Goal: Task Accomplishment & Management: Complete application form

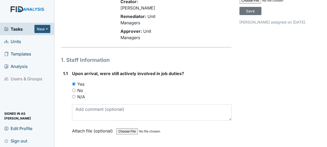
click at [74, 95] on input "N/A" at bounding box center [73, 96] width 3 height 3
radio input "true"
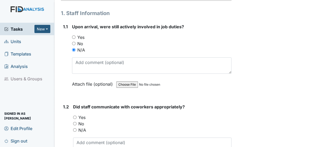
scroll to position [92, 0]
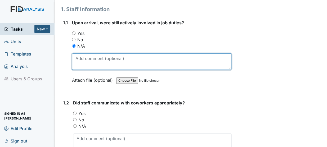
click at [80, 57] on textarea at bounding box center [151, 62] width 159 height 16
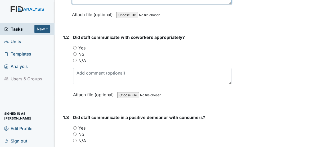
scroll to position [160, 0]
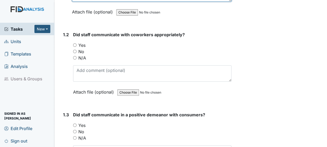
type textarea "HC was on duty in the beginning of the shift."
click at [74, 43] on input "Yes" at bounding box center [74, 44] width 3 height 3
radio input "true"
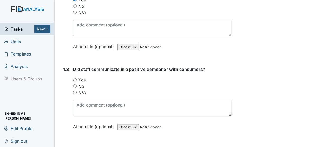
scroll to position [207, 0]
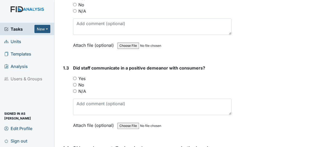
click at [74, 77] on input "Yes" at bounding box center [74, 78] width 3 height 3
radio input "true"
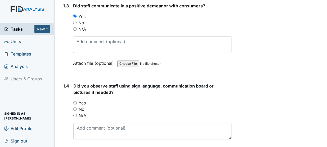
scroll to position [269, 0]
click at [74, 114] on input "N/A" at bounding box center [74, 115] width 3 height 3
radio input "true"
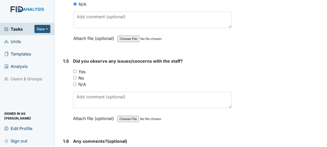
scroll to position [381, 0]
click at [74, 82] on input "N/A" at bounding box center [74, 83] width 3 height 3
radio input "true"
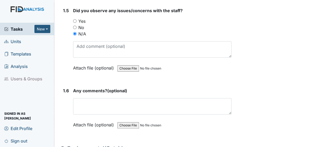
scroll to position [433, 0]
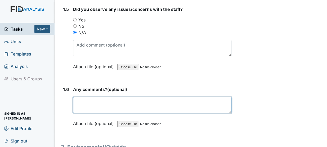
click at [101, 104] on textarea at bounding box center [152, 105] width 158 height 16
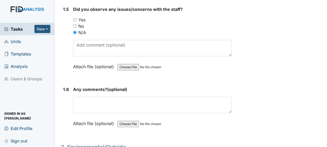
click at [80, 61] on label "Attach file (optional)" at bounding box center [94, 65] width 43 height 9
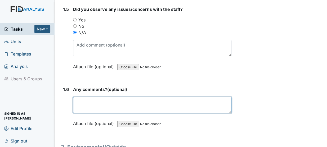
click at [95, 97] on textarea at bounding box center [152, 105] width 158 height 16
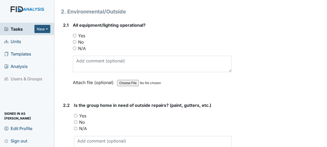
scroll to position [570, 0]
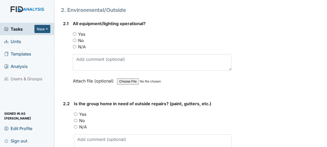
type textarea "n/a"
click at [75, 32] on input "Yes" at bounding box center [74, 33] width 3 height 3
radio input "true"
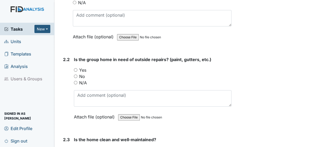
scroll to position [615, 0]
click at [77, 68] on input "Yes" at bounding box center [75, 69] width 3 height 3
radio input "true"
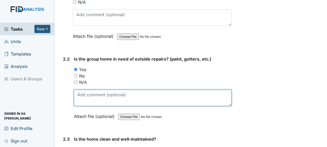
click at [98, 90] on textarea at bounding box center [153, 98] width 158 height 16
type textarea "p"
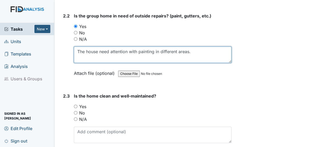
scroll to position [662, 0]
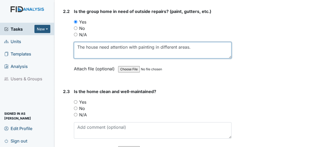
type textarea "The house need attention with painting in different areas."
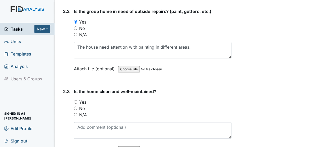
click at [201, 99] on div "Yes" at bounding box center [153, 102] width 158 height 6
click at [77, 100] on input "Yes" at bounding box center [75, 101] width 3 height 3
radio input "true"
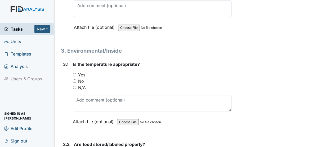
scroll to position [792, 0]
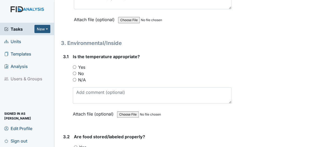
click at [79, 64] on label "Yes" at bounding box center [81, 67] width 7 height 6
click at [76, 65] on input "Yes" at bounding box center [74, 66] width 3 height 3
radio input "true"
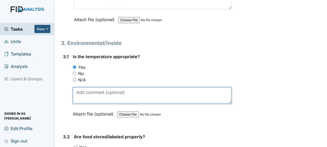
click at [106, 87] on textarea at bounding box center [152, 95] width 159 height 16
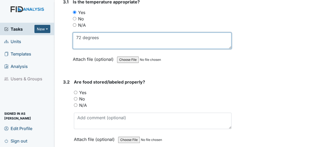
scroll to position [851, 0]
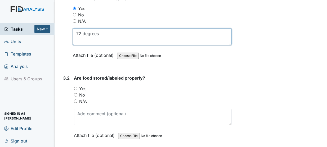
type textarea "72 degrees"
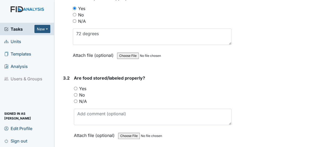
click at [75, 87] on input "Yes" at bounding box center [75, 88] width 3 height 3
radio input "true"
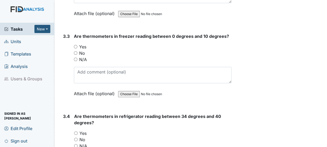
scroll to position [979, 0]
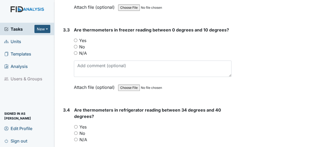
click at [77, 39] on input "Yes" at bounding box center [75, 40] width 3 height 3
radio input "true"
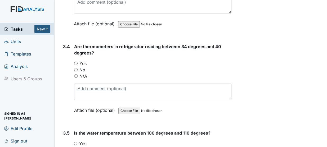
scroll to position [1044, 0]
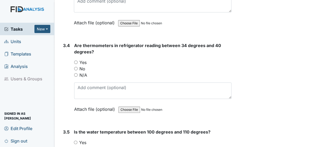
click at [74, 61] on input "Yes" at bounding box center [75, 62] width 3 height 3
radio input "true"
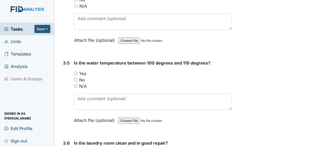
scroll to position [1116, 0]
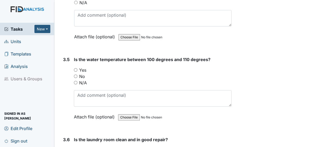
click at [76, 68] on input "Yes" at bounding box center [75, 69] width 3 height 3
radio input "true"
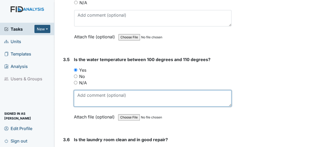
click at [113, 91] on textarea at bounding box center [153, 98] width 158 height 16
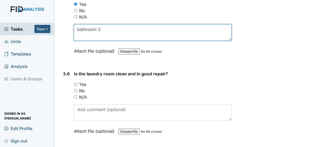
scroll to position [1186, 0]
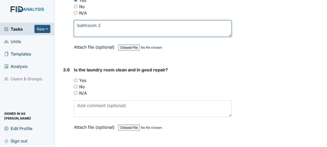
type textarea "bathroom 2"
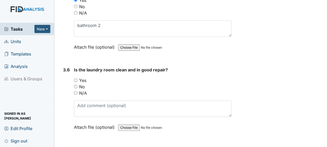
click at [74, 79] on input "Yes" at bounding box center [75, 80] width 3 height 3
radio input "true"
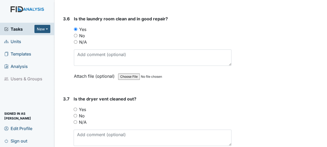
scroll to position [1239, 0]
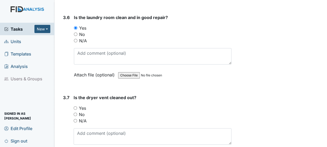
click at [74, 106] on input "Yes" at bounding box center [75, 107] width 3 height 3
radio input "true"
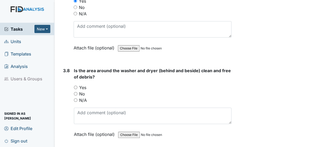
scroll to position [1347, 0]
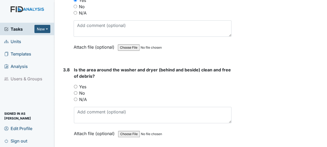
click at [75, 85] on input "Yes" at bounding box center [75, 86] width 3 height 3
radio input "true"
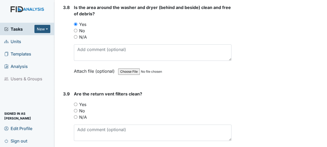
scroll to position [1410, 0]
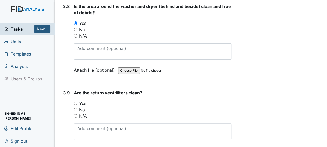
click at [77, 108] on input "No" at bounding box center [75, 109] width 3 height 3
radio input "true"
click at [70, 91] on div "3.9 Are the return vent filters clean? You must select one of the below options…" at bounding box center [146, 126] width 171 height 72
click at [75, 102] on input "Yes" at bounding box center [75, 103] width 3 height 3
radio input "true"
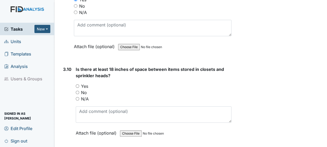
scroll to position [1515, 0]
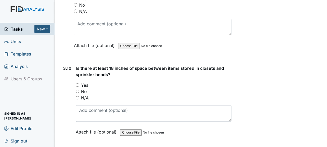
click at [77, 83] on input "Yes" at bounding box center [77, 84] width 3 height 3
radio input "true"
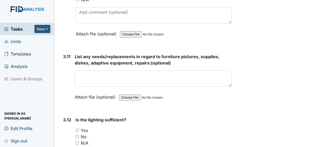
scroll to position [1617, 0]
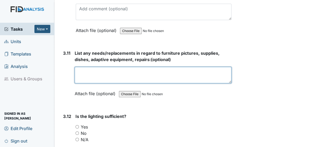
click at [101, 67] on textarea at bounding box center [153, 75] width 157 height 16
click at [96, 67] on textarea "ML c pap need replacing." at bounding box center [153, 75] width 157 height 16
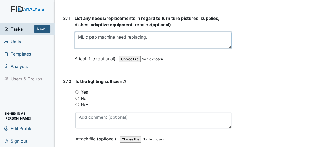
scroll to position [1653, 0]
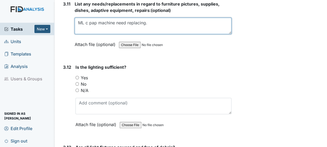
type textarea "ML c pap machine need replacing."
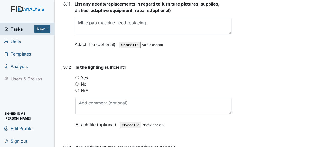
click at [78, 76] on input "Yes" at bounding box center [76, 77] width 3 height 3
radio input "true"
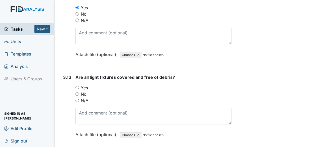
scroll to position [1739, 0]
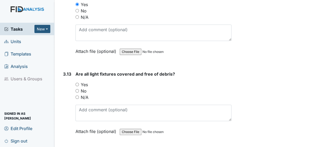
click at [79, 96] on input "N/A" at bounding box center [76, 97] width 3 height 3
radio input "true"
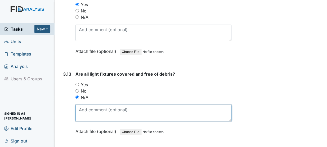
click at [101, 108] on textarea at bounding box center [153, 113] width 156 height 16
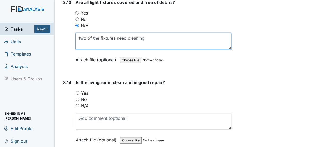
scroll to position [1815, 0]
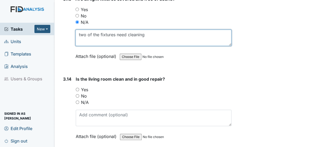
type textarea "two of the fixtures need cleaning"
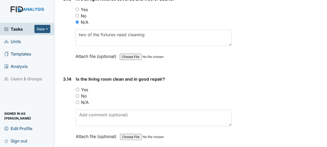
click at [77, 88] on input "Yes" at bounding box center [77, 89] width 3 height 3
radio input "true"
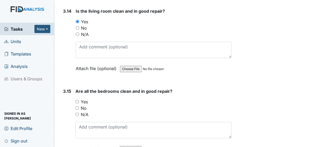
scroll to position [1896, 0]
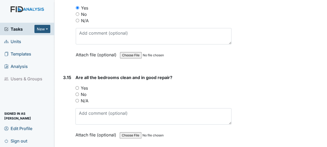
click at [77, 86] on input "Yes" at bounding box center [76, 87] width 3 height 3
radio input "true"
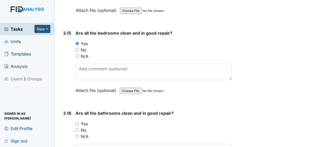
scroll to position [1944, 0]
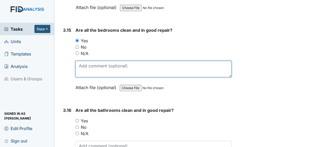
click at [103, 61] on textarea at bounding box center [153, 69] width 156 height 16
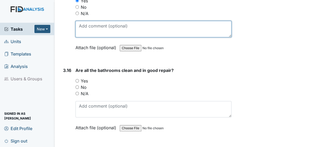
scroll to position [1984, 0]
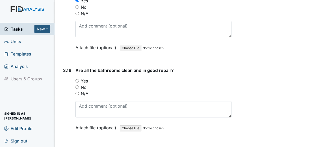
click at [78, 92] on input "N/A" at bounding box center [76, 93] width 3 height 3
radio input "true"
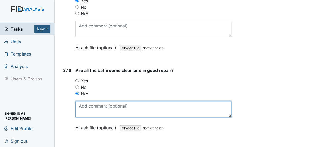
click at [103, 101] on textarea at bounding box center [153, 109] width 156 height 16
click at [140, 101] on textarea "toilet need to be replace" at bounding box center [153, 109] width 156 height 16
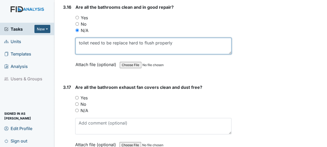
scroll to position [2050, 0]
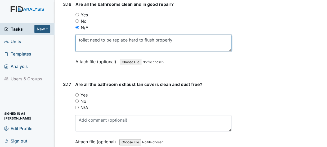
type textarea "toilet need to be replace hard to flush properly"
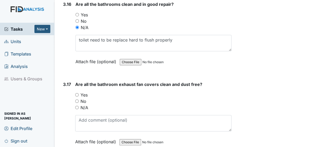
click at [77, 93] on input "Yes" at bounding box center [76, 94] width 3 height 3
radio input "true"
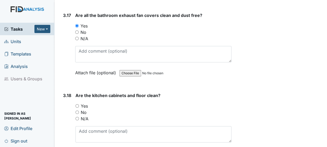
scroll to position [2120, 0]
click at [75, 104] on input "Yes" at bounding box center [76, 105] width 3 height 3
radio input "true"
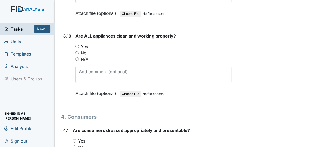
scroll to position [2263, 0]
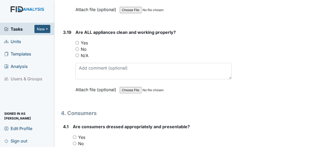
click at [79, 41] on input "Yes" at bounding box center [76, 42] width 3 height 3
radio input "true"
click at [77, 54] on input "N/A" at bounding box center [76, 55] width 3 height 3
radio input "true"
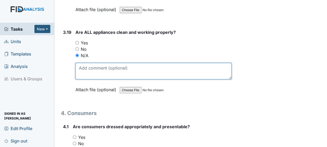
click at [97, 63] on textarea at bounding box center [153, 71] width 156 height 16
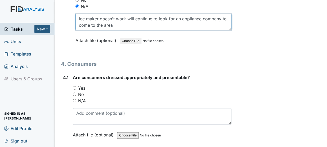
scroll to position [2316, 0]
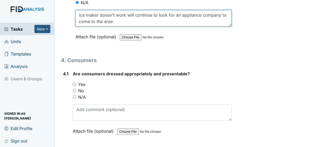
type textarea "ice maker doesn't work will continue to look for an appliance company to come t…"
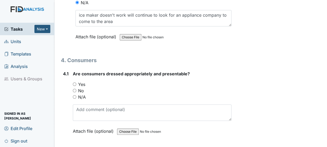
click at [74, 83] on input "Yes" at bounding box center [74, 84] width 3 height 3
radio input "true"
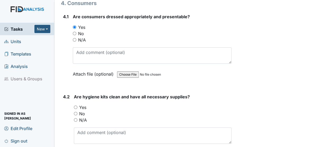
scroll to position [2374, 0]
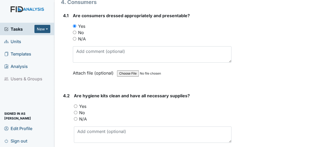
click at [76, 105] on input "Yes" at bounding box center [75, 106] width 3 height 3
radio input "true"
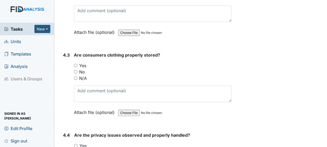
scroll to position [2497, 0]
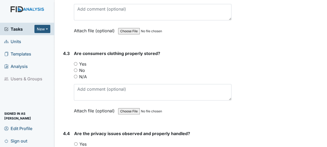
click at [76, 62] on input "Yes" at bounding box center [75, 63] width 3 height 3
radio input "true"
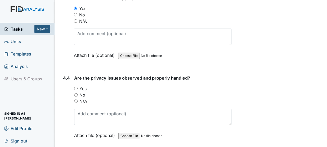
scroll to position [2554, 0]
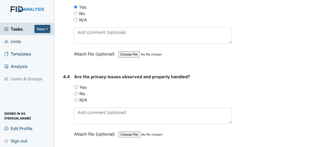
click at [75, 86] on input "Yes" at bounding box center [75, 87] width 3 height 3
radio input "true"
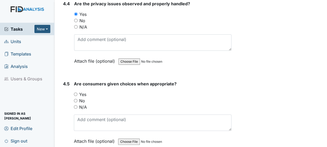
scroll to position [2627, 0]
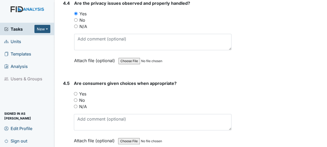
click at [74, 92] on input "Yes" at bounding box center [75, 93] width 3 height 3
radio input "true"
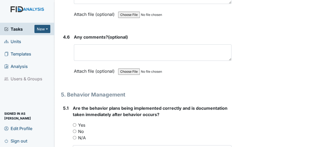
scroll to position [2761, 0]
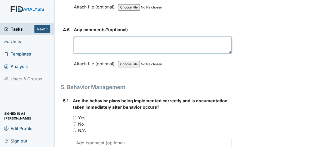
click at [102, 37] on textarea at bounding box center [153, 45] width 158 height 16
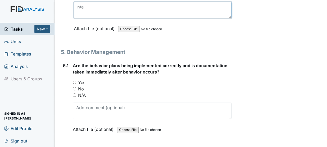
scroll to position [2810, 0]
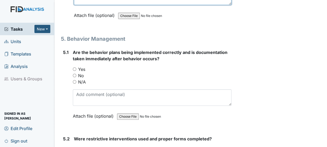
type textarea "n/a"
click at [73, 68] on input "Yes" at bounding box center [74, 69] width 3 height 3
radio input "true"
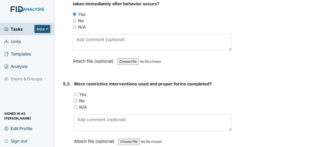
scroll to position [2866, 0]
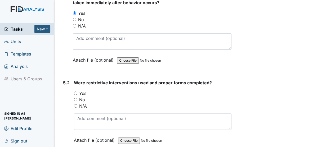
click at [75, 92] on input "Yes" at bounding box center [75, 93] width 3 height 3
radio input "true"
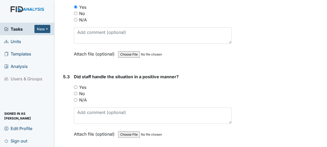
scroll to position [2956, 0]
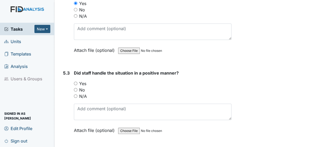
click at [74, 82] on input "Yes" at bounding box center [75, 83] width 3 height 3
radio input "true"
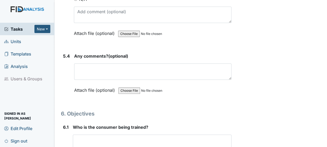
scroll to position [3058, 0]
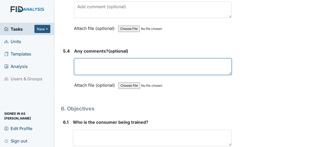
click at [105, 59] on textarea at bounding box center [152, 67] width 157 height 16
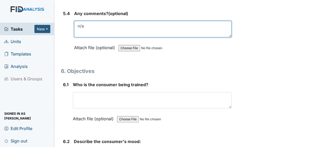
scroll to position [3096, 0]
type textarea "n/a"
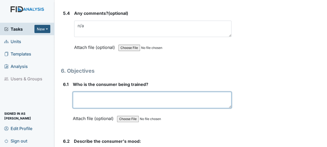
click at [87, 92] on textarea at bounding box center [152, 100] width 159 height 16
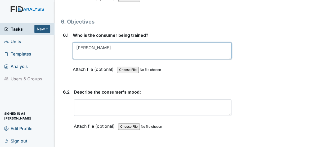
scroll to position [3146, 0]
type textarea "[PERSON_NAME]"
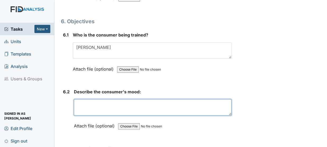
click at [94, 99] on textarea at bounding box center [153, 107] width 158 height 16
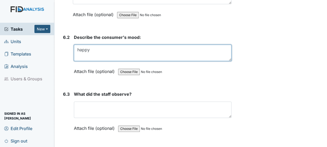
scroll to position [3200, 0]
type textarea "happy"
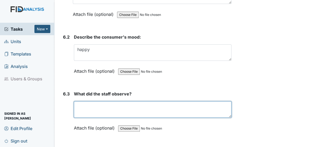
click at [90, 101] on textarea at bounding box center [153, 109] width 158 height 16
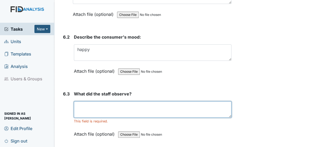
click at [88, 101] on textarea at bounding box center [153, 109] width 158 height 16
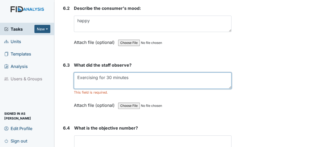
scroll to position [3251, 0]
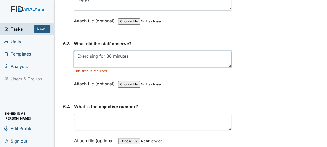
type textarea "Exercising for 30 minutes"
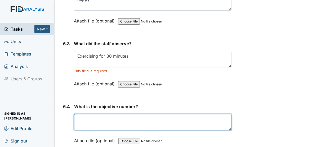
click at [106, 114] on textarea at bounding box center [152, 122] width 157 height 16
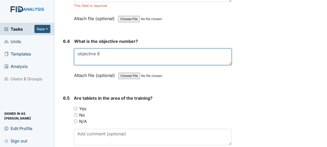
scroll to position [3316, 0]
type textarea "objective 8"
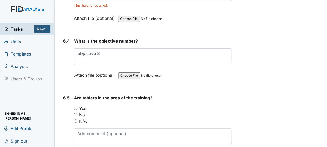
click at [75, 107] on input "Yes" at bounding box center [75, 108] width 3 height 3
radio input "true"
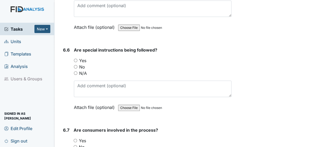
scroll to position [3445, 0]
click at [74, 59] on input "Yes" at bounding box center [75, 60] width 3 height 3
radio input "true"
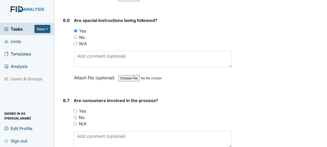
scroll to position [3497, 0]
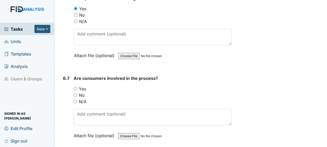
click at [71, 75] on div "6.7 Are consumers involved in the process? You must select one of the below opt…" at bounding box center [146, 111] width 171 height 72
click at [74, 87] on input "Yes" at bounding box center [75, 88] width 3 height 3
radio input "true"
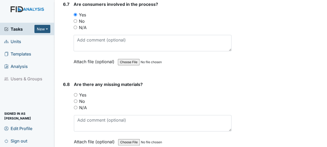
scroll to position [3572, 0]
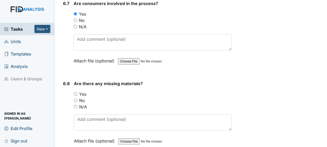
click at [77, 99] on input "No" at bounding box center [75, 100] width 3 height 3
radio input "true"
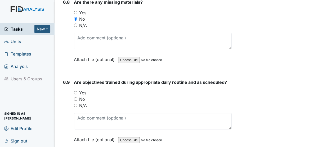
scroll to position [3653, 0]
click at [74, 91] on input "Yes" at bounding box center [75, 92] width 3 height 3
radio input "true"
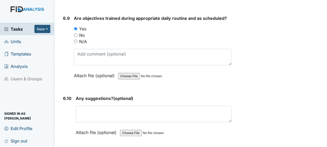
scroll to position [3720, 0]
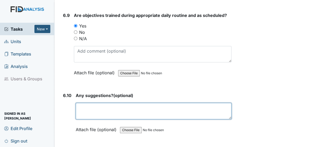
click at [113, 103] on textarea at bounding box center [154, 111] width 156 height 16
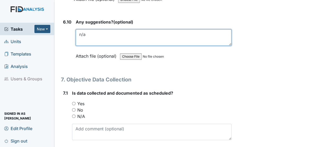
scroll to position [3800, 0]
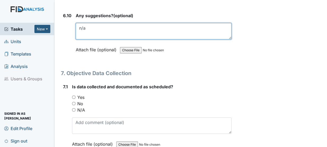
type textarea "n/a"
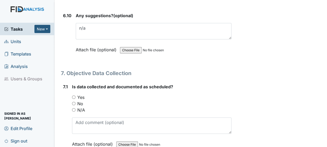
click at [73, 96] on input "Yes" at bounding box center [73, 97] width 3 height 3
radio input "true"
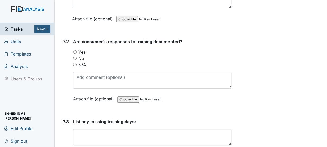
scroll to position [3927, 0]
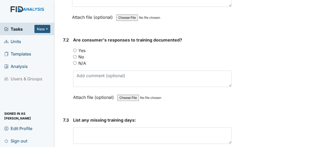
click at [76, 49] on input "Yes" at bounding box center [74, 50] width 3 height 3
radio input "true"
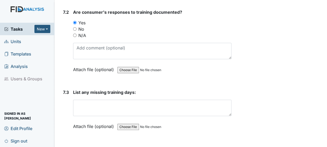
scroll to position [3955, 0]
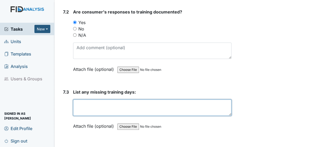
click at [99, 100] on textarea at bounding box center [152, 108] width 158 height 16
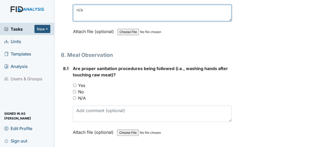
scroll to position [4051, 0]
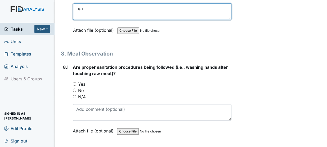
type textarea "n/a"
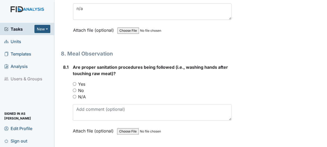
click at [74, 82] on input "Yes" at bounding box center [74, 83] width 3 height 3
radio input "true"
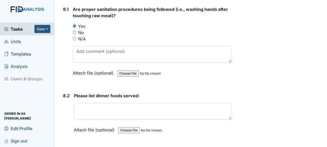
scroll to position [4110, 0]
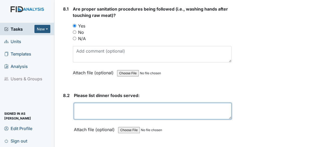
click at [91, 103] on textarea at bounding box center [153, 111] width 158 height 16
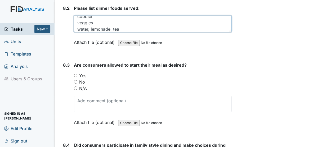
scroll to position [4198, 0]
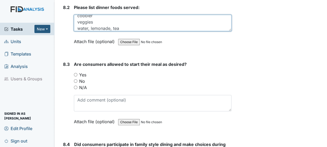
type textarea "Chicken stir fry cobbler veggies water, lemonade, tea"
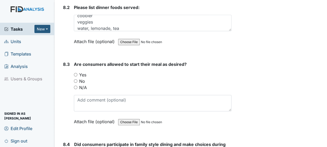
click at [75, 73] on input "Yes" at bounding box center [75, 74] width 3 height 3
radio input "true"
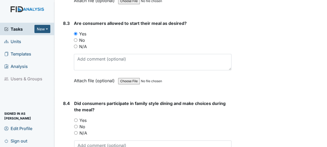
scroll to position [4239, 0]
click at [77, 118] on input "Yes" at bounding box center [75, 119] width 3 height 3
radio input "true"
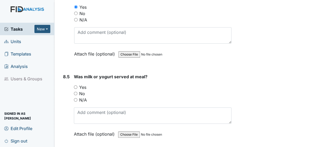
scroll to position [4358, 0]
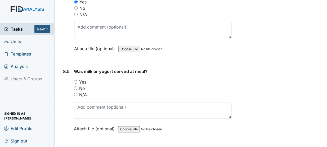
click at [77, 68] on div "Was milk or yogurt served at meal? You must select one of the below options. Ye…" at bounding box center [153, 102] width 158 height 68
click at [71, 69] on div "8.5 Was milk or yogurt served at meal? You must select one of the below options…" at bounding box center [146, 104] width 171 height 72
click at [77, 87] on input "No" at bounding box center [75, 88] width 3 height 3
radio input "true"
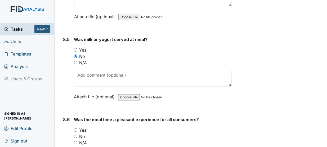
scroll to position [4412, 0]
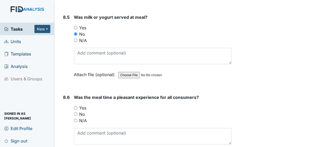
click at [76, 106] on input "Yes" at bounding box center [75, 107] width 3 height 3
radio input "true"
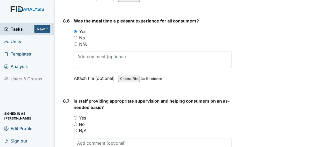
scroll to position [4490, 0]
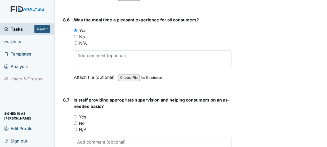
click at [75, 115] on input "Yes" at bounding box center [75, 116] width 3 height 3
radio input "true"
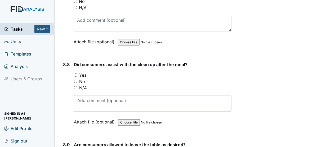
scroll to position [4614, 0]
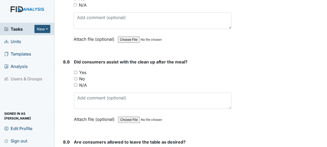
click at [74, 71] on input "Yes" at bounding box center [75, 72] width 3 height 3
radio input "true"
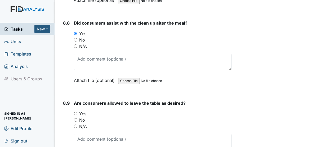
scroll to position [4679, 0]
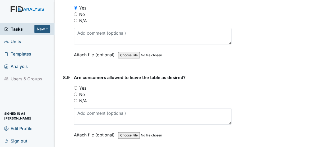
click at [75, 86] on input "Yes" at bounding box center [75, 87] width 3 height 3
radio input "true"
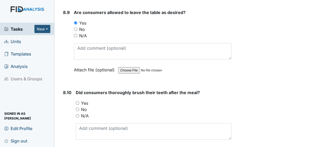
scroll to position [4745, 0]
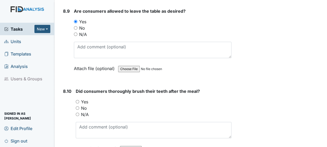
click at [77, 100] on input "Yes" at bounding box center [77, 101] width 3 height 3
radio input "true"
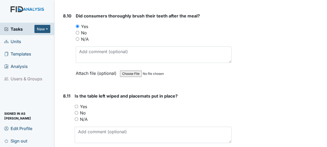
scroll to position [4824, 0]
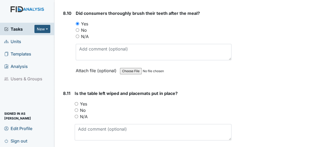
click at [75, 102] on input "Yes" at bounding box center [76, 103] width 3 height 3
radio input "true"
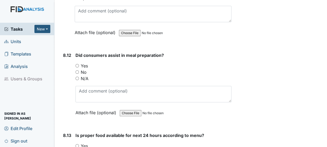
scroll to position [4946, 0]
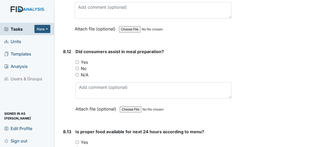
click at [79, 60] on input "Yes" at bounding box center [76, 61] width 3 height 3
radio input "true"
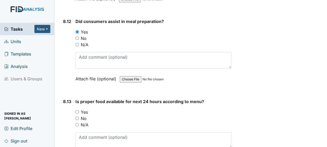
scroll to position [4996, 0]
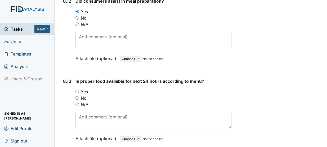
click at [79, 90] on input "Yes" at bounding box center [76, 91] width 3 height 3
radio input "true"
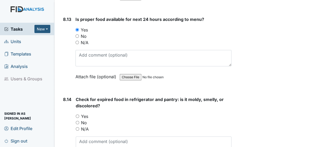
scroll to position [5059, 0]
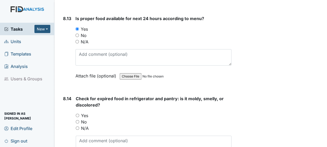
click at [76, 114] on input "Yes" at bounding box center [77, 115] width 3 height 3
radio input "true"
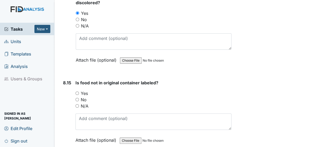
scroll to position [5163, 0]
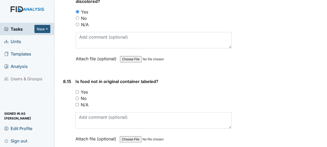
click at [79, 90] on input "Yes" at bounding box center [76, 91] width 3 height 3
radio input "true"
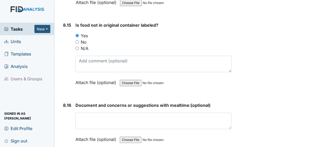
scroll to position [5220, 0]
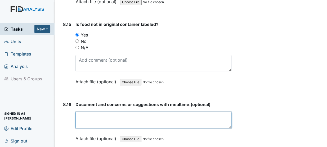
click at [98, 112] on textarea at bounding box center [153, 120] width 156 height 16
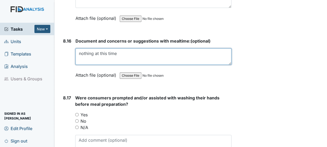
scroll to position [5285, 0]
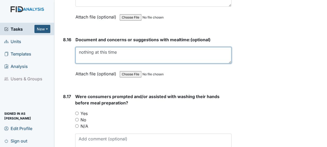
type textarea "nothing at this time"
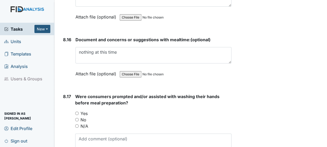
click at [78, 112] on input "Yes" at bounding box center [76, 113] width 3 height 3
radio input "true"
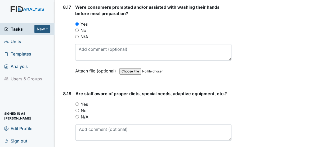
scroll to position [5376, 0]
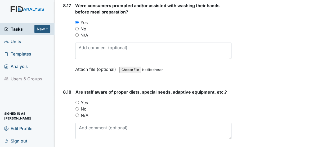
click at [78, 101] on input "Yes" at bounding box center [76, 102] width 3 height 3
radio input "true"
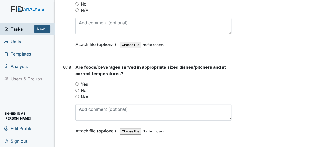
scroll to position [5485, 0]
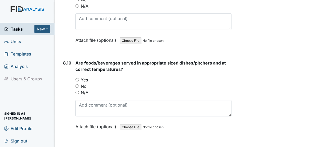
click at [78, 78] on input "Yes" at bounding box center [76, 79] width 3 height 3
radio input "true"
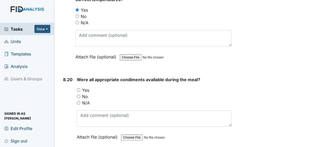
scroll to position [5573, 0]
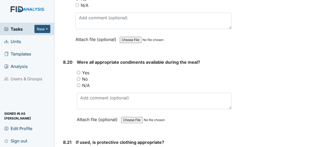
click at [77, 71] on input "Yes" at bounding box center [78, 72] width 3 height 3
radio input "true"
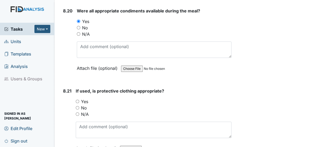
scroll to position [5628, 0]
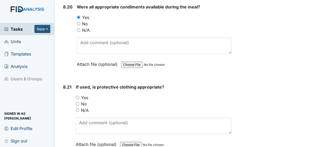
click at [77, 109] on input "N/A" at bounding box center [77, 110] width 3 height 3
radio input "true"
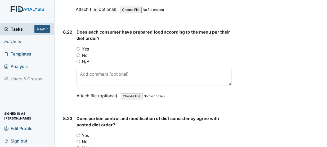
scroll to position [5764, 0]
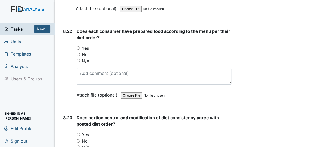
click at [79, 46] on input "Yes" at bounding box center [78, 47] width 3 height 3
radio input "true"
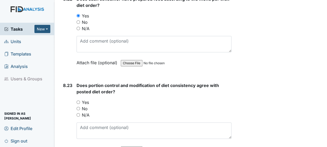
scroll to position [5798, 0]
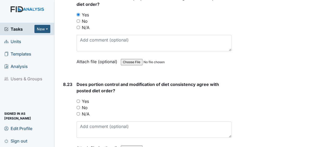
click at [78, 100] on input "Yes" at bounding box center [78, 101] width 3 height 3
radio input "true"
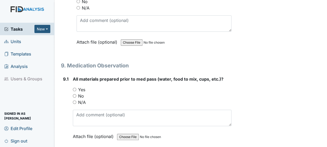
scroll to position [5905, 0]
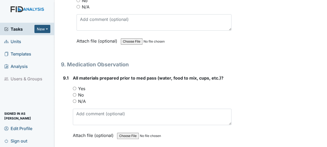
click at [75, 87] on input "Yes" at bounding box center [74, 88] width 3 height 3
radio input "true"
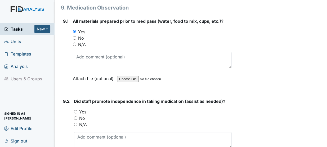
scroll to position [5962, 0]
click at [76, 110] on input "Yes" at bounding box center [75, 111] width 3 height 3
radio input "true"
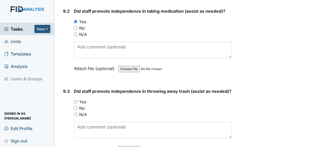
scroll to position [6053, 0]
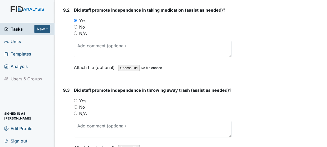
click at [76, 99] on input "Yes" at bounding box center [75, 100] width 3 height 3
radio input "true"
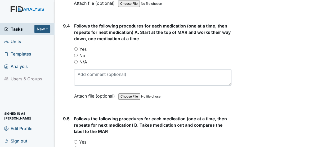
scroll to position [6198, 0]
click at [79, 46] on label "Yes" at bounding box center [82, 49] width 7 height 6
click at [78, 47] on input "Yes" at bounding box center [75, 48] width 3 height 3
radio input "true"
click at [77, 140] on input "Yes" at bounding box center [75, 141] width 3 height 3
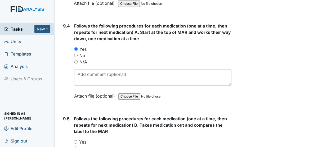
radio input "true"
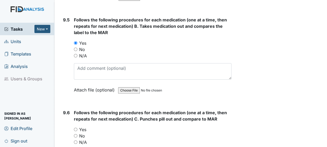
scroll to position [6299, 0]
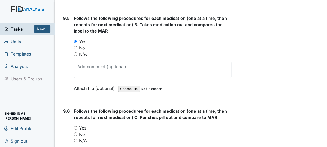
click at [75, 126] on input "Yes" at bounding box center [75, 127] width 3 height 3
radio input "true"
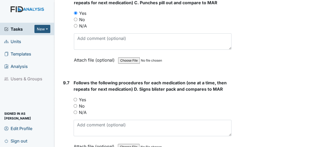
scroll to position [6421, 0]
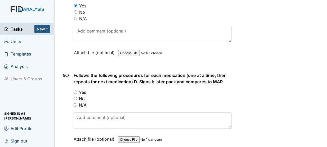
click at [75, 91] on input "Yes" at bounding box center [75, 92] width 3 height 3
radio input "true"
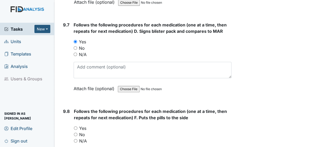
scroll to position [6472, 0]
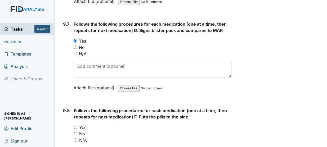
click at [77, 126] on input "Yes" at bounding box center [75, 127] width 3 height 3
radio input "true"
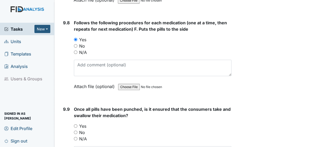
scroll to position [6573, 0]
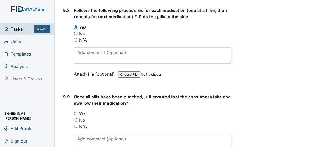
click at [77, 112] on input "Yes" at bounding box center [75, 113] width 3 height 3
radio input "true"
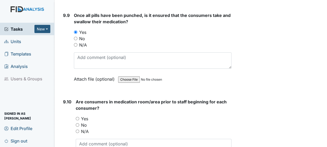
scroll to position [6659, 0]
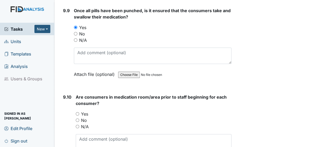
click at [76, 112] on input "Yes" at bounding box center [77, 113] width 3 height 3
radio input "true"
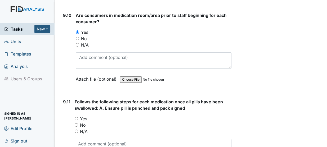
scroll to position [6747, 0]
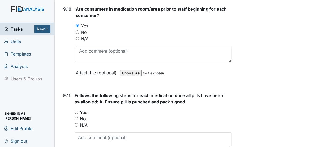
click at [76, 111] on input "Yes" at bounding box center [76, 112] width 3 height 3
radio input "true"
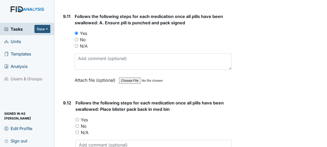
scroll to position [6831, 0]
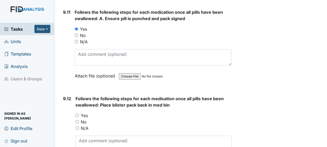
click at [78, 114] on input "Yes" at bounding box center [76, 115] width 3 height 3
radio input "true"
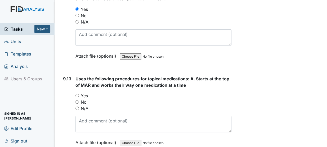
scroll to position [6937, 0]
click at [75, 76] on div "Uses the following procedures for topical medications: A. Starts at the top of …" at bounding box center [153, 113] width 156 height 74
click at [78, 94] on input "Yes" at bounding box center [76, 95] width 3 height 3
radio input "true"
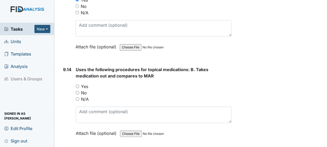
scroll to position [7034, 0]
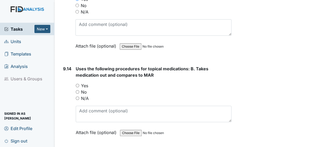
click at [76, 84] on input "Yes" at bounding box center [77, 85] width 3 height 3
radio input "true"
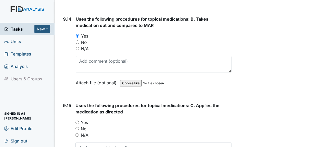
scroll to position [7085, 0]
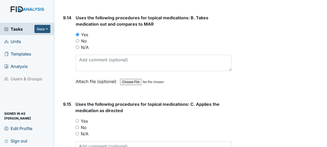
click at [76, 119] on input "Yes" at bounding box center [76, 120] width 3 height 3
radio input "true"
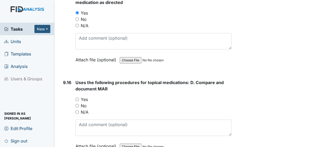
scroll to position [7194, 0]
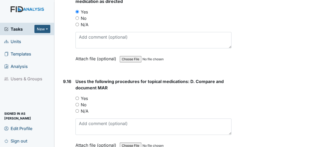
click at [77, 97] on input "Yes" at bounding box center [76, 98] width 3 height 3
radio input "true"
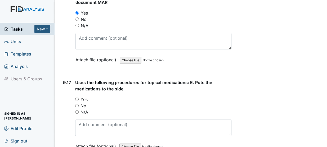
scroll to position [7284, 0]
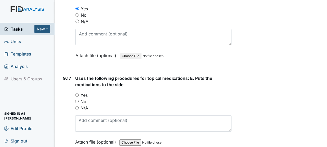
click at [77, 93] on input "Yes" at bounding box center [76, 94] width 3 height 3
radio input "true"
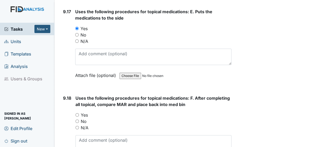
scroll to position [7364, 0]
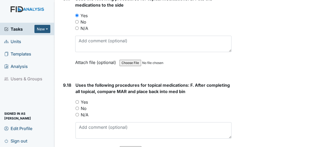
click at [79, 100] on input "Yes" at bounding box center [76, 101] width 3 height 3
radio input "true"
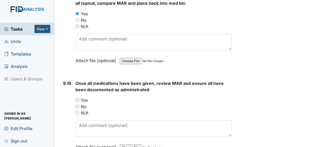
click at [77, 99] on input "Yes" at bounding box center [76, 100] width 3 height 3
radio input "true"
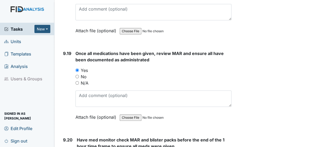
scroll to position [7510, 0]
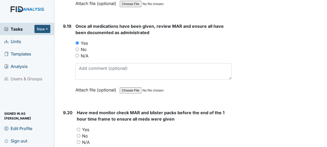
click at [78, 128] on input "Yes" at bounding box center [78, 129] width 3 height 3
radio input "true"
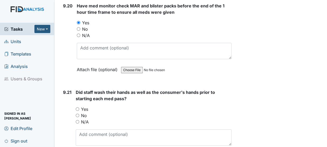
scroll to position [7621, 0]
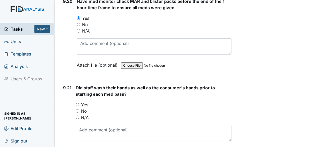
click at [78, 103] on input "Yes" at bounding box center [77, 104] width 3 height 3
radio input "true"
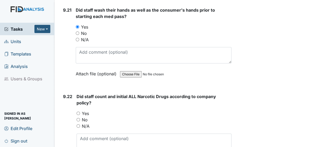
scroll to position [7711, 0]
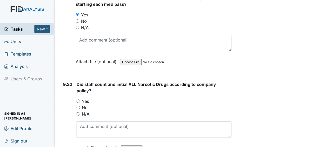
click at [79, 100] on input "Yes" at bounding box center [78, 101] width 3 height 3
radio input "true"
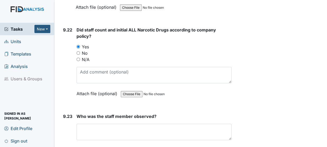
scroll to position [7766, 0]
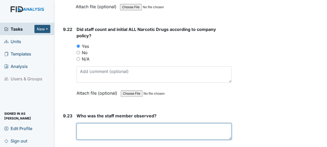
click at [95, 123] on textarea at bounding box center [154, 131] width 155 height 16
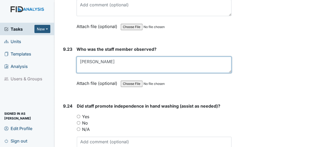
scroll to position [7837, 0]
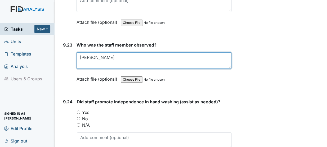
type textarea "[PERSON_NAME]"
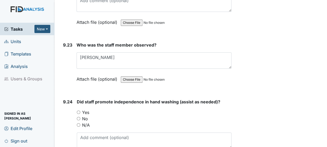
click at [83, 109] on label "Yes" at bounding box center [85, 112] width 7 height 6
click at [80, 111] on input "Yes" at bounding box center [78, 112] width 3 height 3
radio input "true"
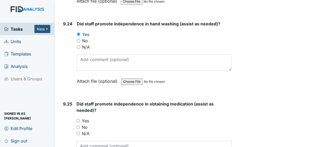
scroll to position [7917, 0]
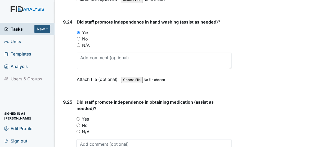
click at [78, 117] on input "Yes" at bounding box center [78, 118] width 3 height 3
radio input "true"
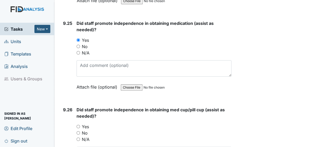
scroll to position [8004, 0]
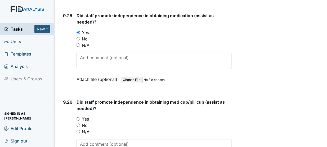
click at [78, 117] on input "Yes" at bounding box center [78, 118] width 3 height 3
radio input "true"
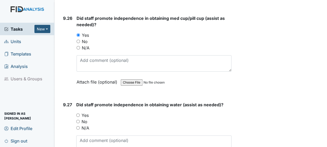
scroll to position [8088, 0]
click at [77, 113] on input "Yes" at bounding box center [77, 114] width 3 height 3
radio input "true"
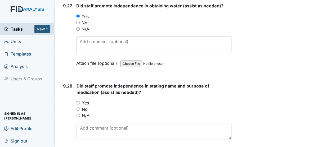
scroll to position [8186, 0]
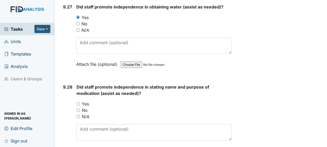
click at [77, 102] on input "Yes" at bounding box center [78, 103] width 3 height 3
radio input "true"
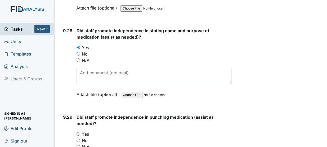
click at [79, 132] on input "Yes" at bounding box center [78, 133] width 3 height 3
radio input "true"
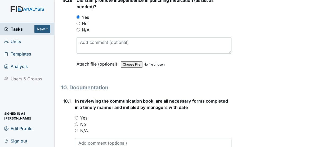
scroll to position [8361, 0]
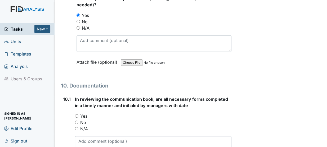
click at [77, 114] on input "Yes" at bounding box center [76, 115] width 3 height 3
radio input "true"
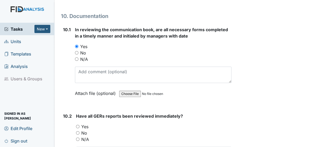
scroll to position [8437, 0]
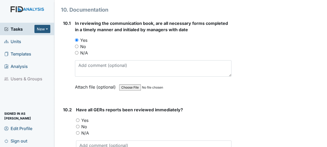
click at [78, 119] on input "Yes" at bounding box center [77, 120] width 3 height 3
radio input "true"
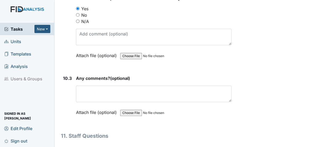
scroll to position [8547, 0]
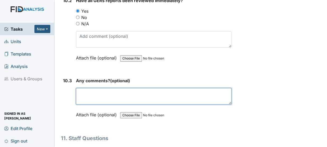
click at [106, 88] on textarea at bounding box center [153, 96] width 155 height 16
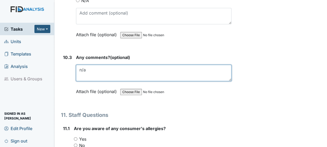
scroll to position [8586, 0]
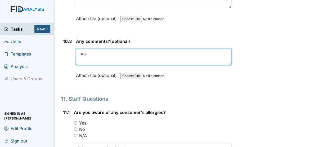
type textarea "n/a"
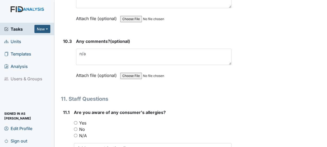
click at [76, 121] on input "Yes" at bounding box center [75, 122] width 3 height 3
radio input "true"
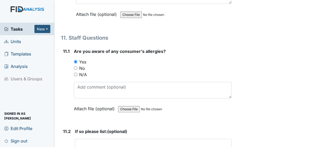
scroll to position [8648, 0]
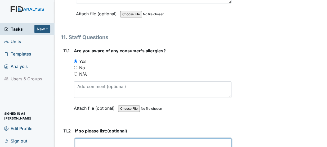
click at [91, 139] on textarea at bounding box center [153, 147] width 157 height 16
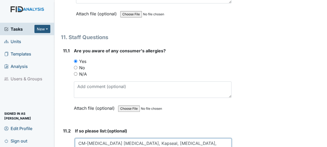
click at [203, 139] on textarea "CM-[MEDICAL_DATA] [MEDICAL_DATA], Kapseal, [MEDICAL_DATA], [MEDICAL_DATA] JM- […" at bounding box center [153, 147] width 157 height 16
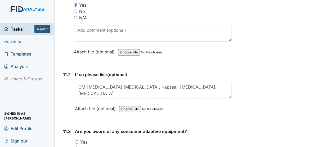
scroll to position [8704, 0]
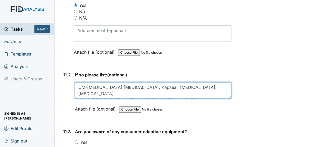
click at [216, 82] on textarea "CM-[MEDICAL_DATA] [MEDICAL_DATA], Kapseal, [MEDICAL_DATA], [MEDICAL_DATA] JM- […" at bounding box center [153, 90] width 157 height 16
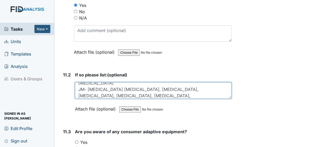
scroll to position [17, 0]
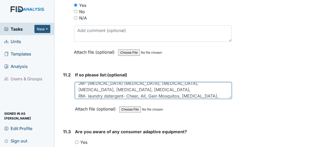
click at [113, 82] on textarea "CM-[MEDICAL_DATA] [MEDICAL_DATA], Kapseal, [MEDICAL_DATA], [MEDICAL_DATA] JM- […" at bounding box center [153, 90] width 157 height 16
click at [151, 82] on textarea "CM-[MEDICAL_DATA] [MEDICAL_DATA], Kapseal, [MEDICAL_DATA], [MEDICAL_DATA] JM- […" at bounding box center [153, 90] width 157 height 16
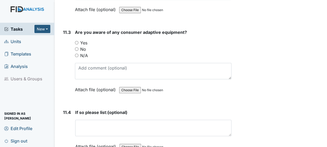
scroll to position [8807, 0]
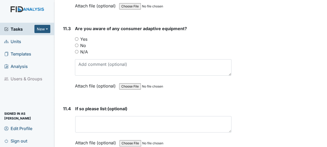
type textarea "CM-[MEDICAL_DATA] [MEDICAL_DATA], Kapseal, [MEDICAL_DATA], [MEDICAL_DATA] JM- […"
click at [78, 37] on input "Yes" at bounding box center [76, 38] width 3 height 3
radio input "true"
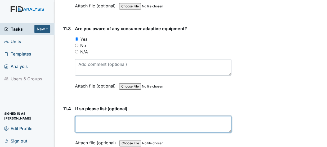
click at [92, 116] on textarea at bounding box center [153, 124] width 156 height 16
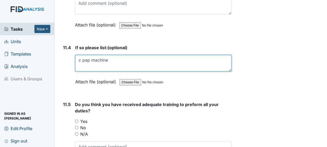
scroll to position [8872, 0]
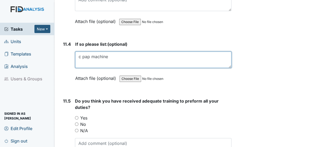
type textarea "c pap machine"
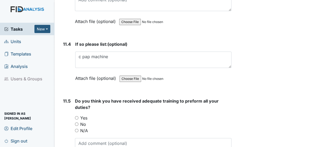
click at [76, 116] on input "Yes" at bounding box center [76, 117] width 3 height 3
radio input "true"
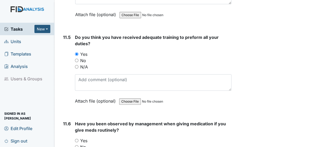
scroll to position [8937, 0]
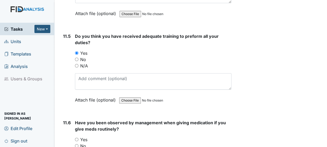
click at [77, 138] on input "Yes" at bounding box center [76, 139] width 3 height 3
radio input "true"
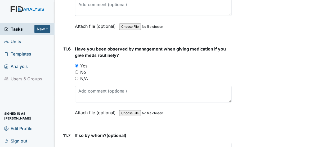
scroll to position [9011, 0]
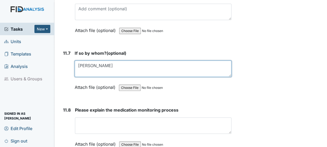
scroll to position [9096, 0]
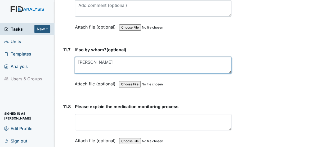
type textarea "[PERSON_NAME]"
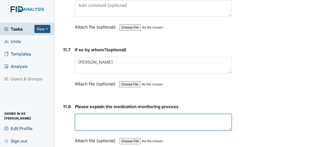
click at [95, 114] on textarea at bounding box center [153, 122] width 157 height 16
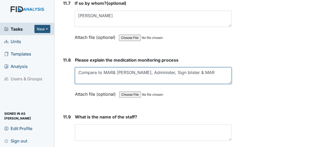
scroll to position [9143, 0]
type textarea "Compare to MAR& [PERSON_NAME], Administer, Sign blister & MAR"
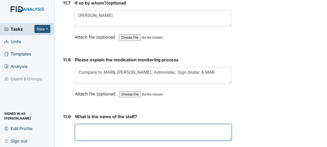
click at [85, 124] on textarea at bounding box center [153, 132] width 157 height 16
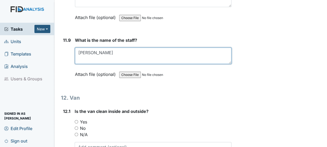
scroll to position [9220, 0]
type textarea "[PERSON_NAME]"
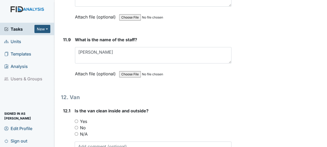
click at [80, 118] on label "Yes" at bounding box center [83, 121] width 7 height 6
click at [78, 120] on input "Yes" at bounding box center [76, 121] width 3 height 3
radio input "true"
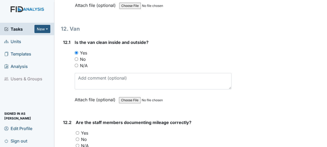
scroll to position [9294, 0]
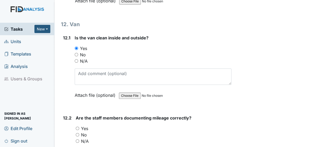
click at [79, 127] on input "Yes" at bounding box center [77, 128] width 3 height 3
radio input "true"
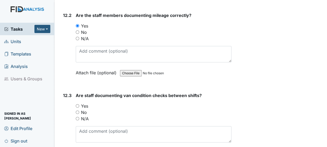
scroll to position [9401, 0]
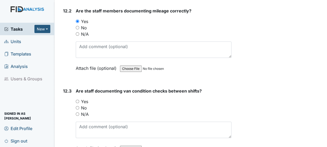
click at [78, 100] on input "Yes" at bounding box center [77, 101] width 3 height 3
radio input "true"
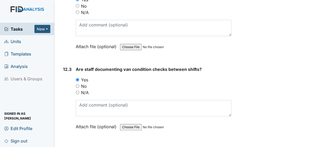
scroll to position [9446, 0]
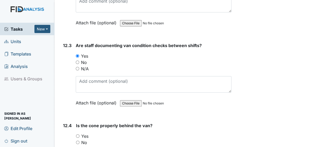
click at [77, 135] on input "Yes" at bounding box center [77, 136] width 3 height 3
radio input "true"
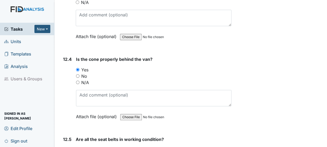
scroll to position [9515, 0]
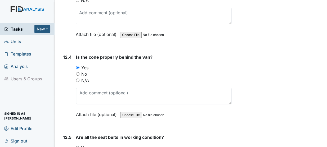
click at [78, 146] on input "Yes" at bounding box center [77, 147] width 3 height 3
radio input "true"
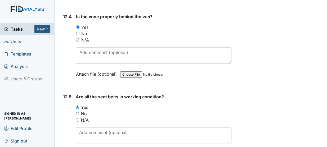
scroll to position [9566, 0]
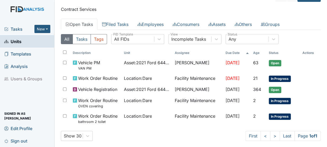
scroll to position [36, 0]
